Goal: Task Accomplishment & Management: Manage account settings

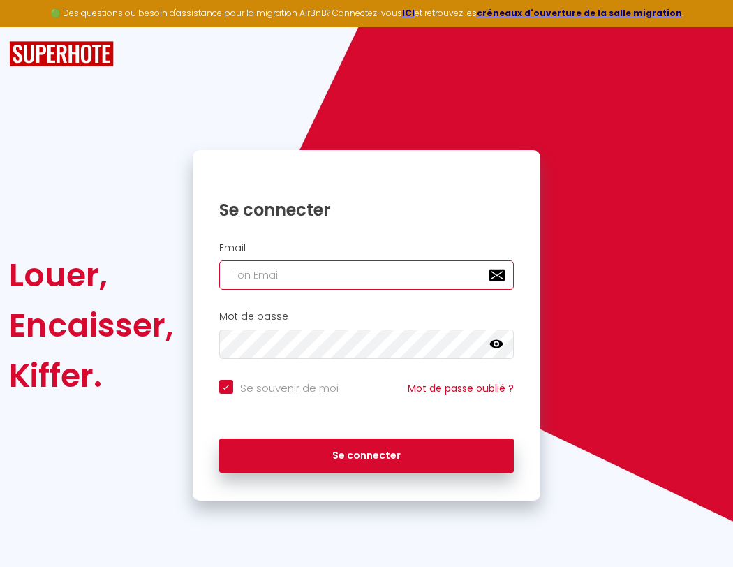
type input "s"
checkbox input "true"
type input "su"
checkbox input "true"
type input "sup"
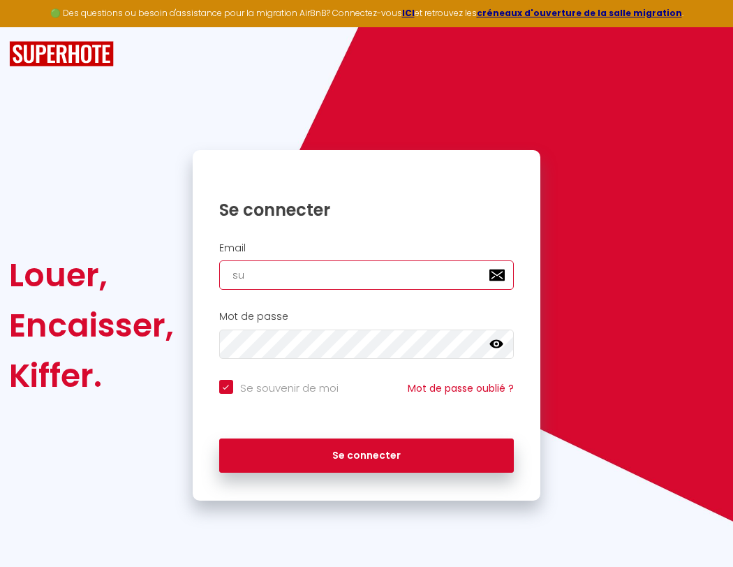
checkbox input "true"
type input "supe"
checkbox input "true"
type input "super"
checkbox input "true"
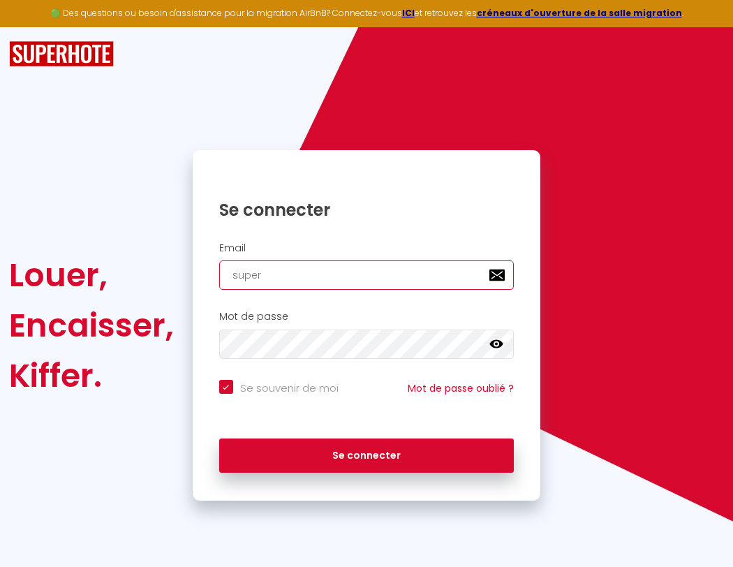
type input "superb"
checkbox input "true"
type input "superbo"
checkbox input "true"
type input "s"
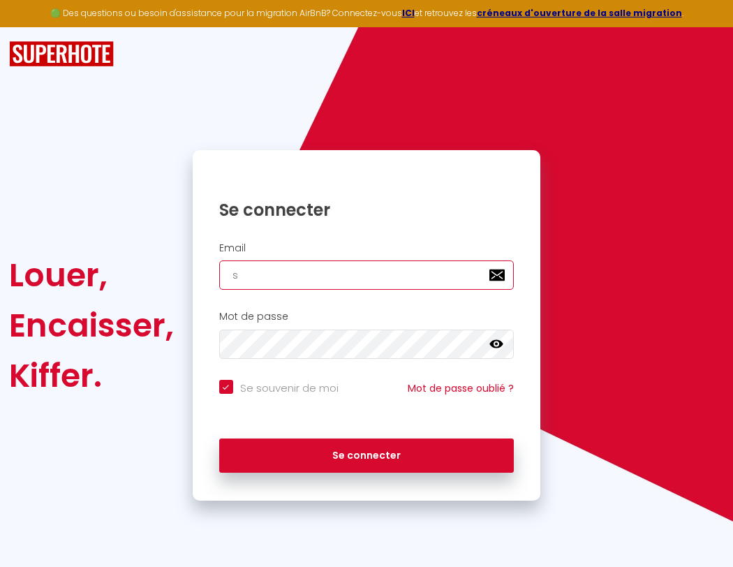
checkbox input "true"
type input "su"
checkbox input "true"
type input "sup"
checkbox input "true"
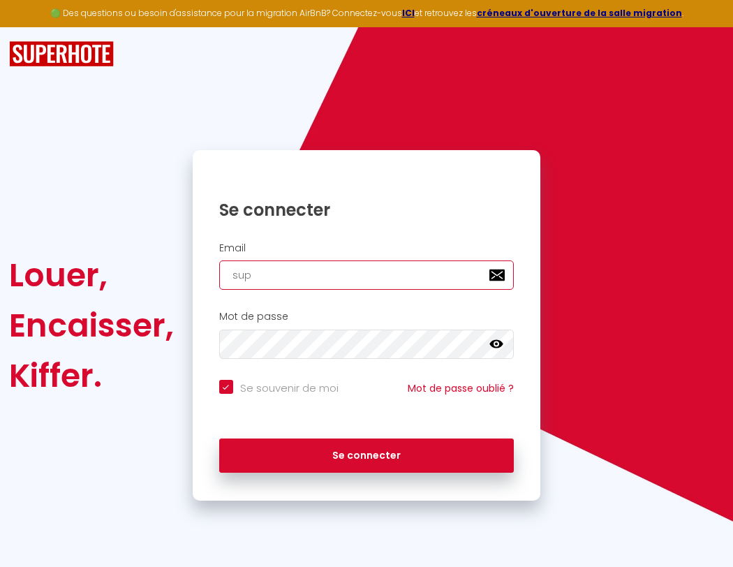
type input "supe"
checkbox input "true"
type input "superbordea"
checkbox input "true"
type input "super"
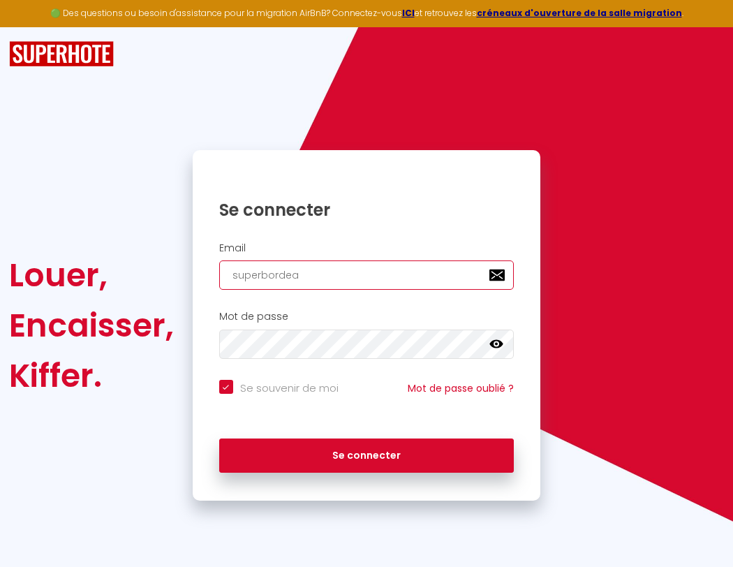
checkbox input "true"
type input "superbordeau"
checkbox input "true"
type input "superb"
checkbox input "true"
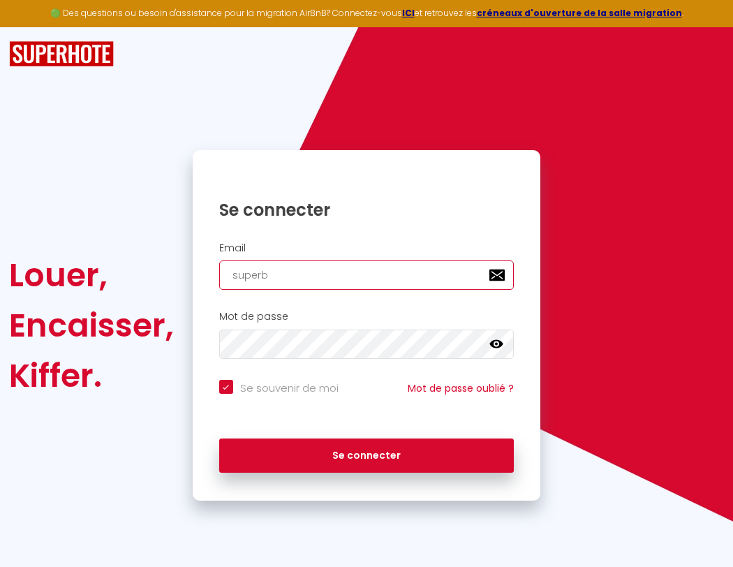
type input "s"
checkbox input "true"
type input "su"
checkbox input "true"
type input "superbo"
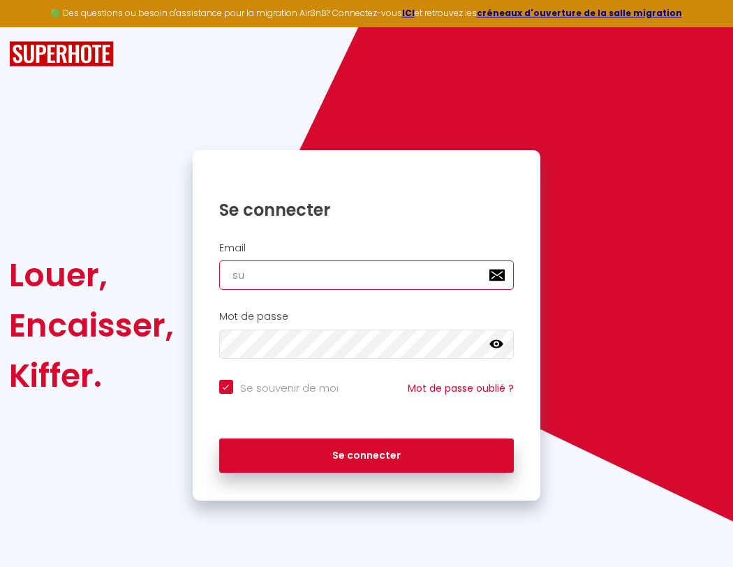
checkbox input "true"
type input "superbordeaux@"
checkbox input "true"
type input "superbor"
checkbox input "true"
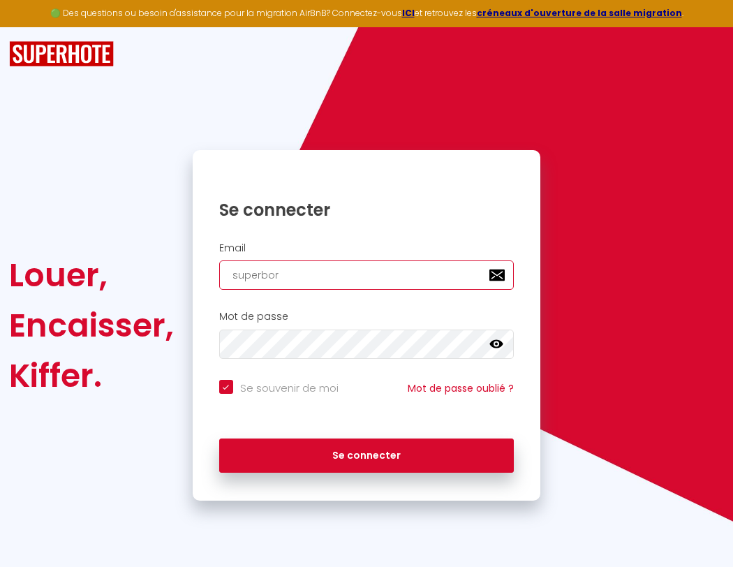
type input "superbordeaux@g"
checkbox input "true"
type input "superbord"
checkbox input "true"
type input "superbordeaux@gm"
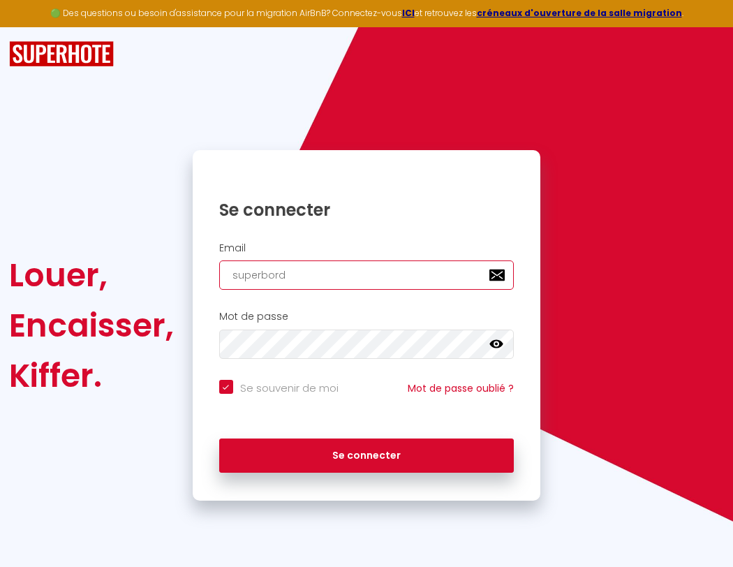
checkbox input "true"
type input "superborde"
checkbox input "true"
type input "superbordeaux@gma"
checkbox input "true"
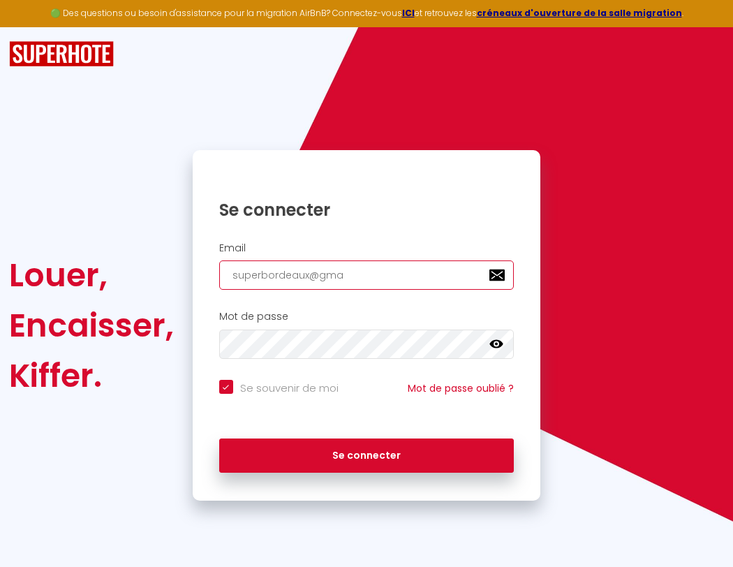
type input "superbordea"
checkbox input "true"
